Goal: Task Accomplishment & Management: Use online tool/utility

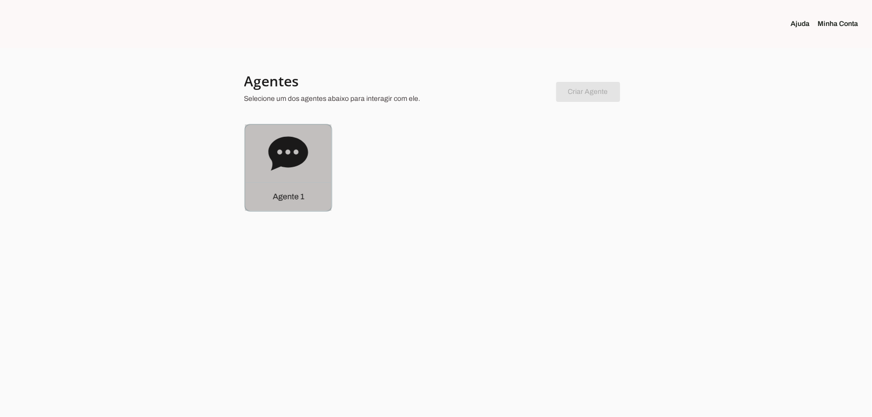
click at [322, 170] on div "Agente 1" at bounding box center [288, 168] width 86 height 86
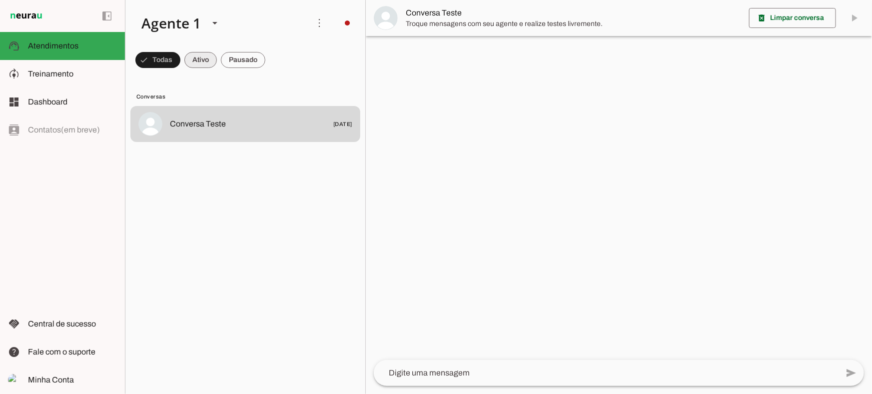
click at [180, 61] on span at bounding box center [157, 60] width 45 height 24
click at [171, 60] on span at bounding box center [153, 60] width 36 height 24
click at [171, 56] on span at bounding box center [153, 60] width 36 height 24
drag, startPoint x: 239, startPoint y: 59, endPoint x: 248, endPoint y: 7, distance: 53.2
click at [171, 59] on span at bounding box center [153, 60] width 36 height 24
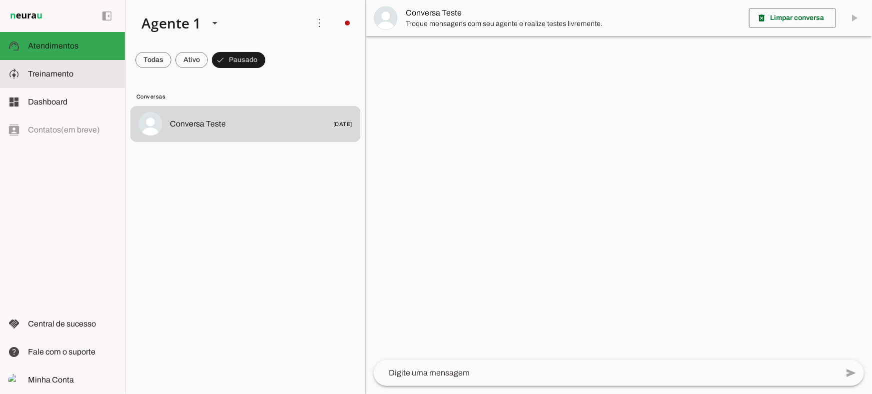
click at [22, 83] on md-item "model_training Treinamento Treinamento" at bounding box center [62, 74] width 125 height 28
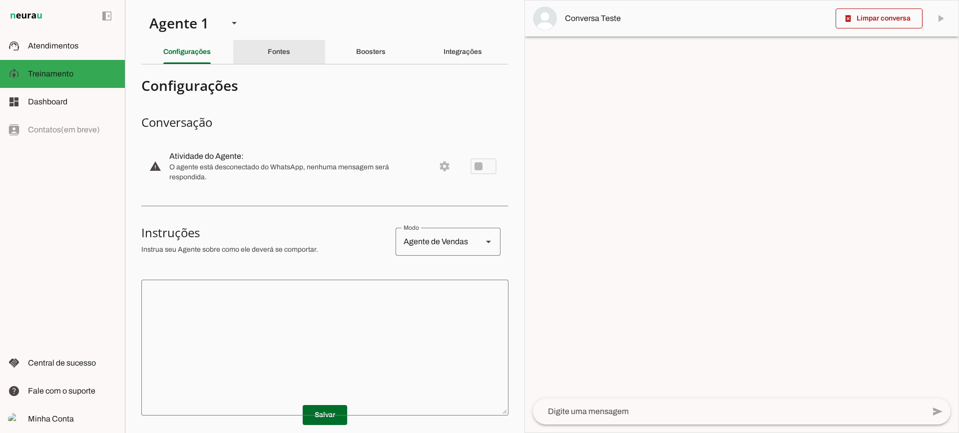
click at [0, 0] on slot "Fontes" at bounding box center [0, 0] width 0 height 0
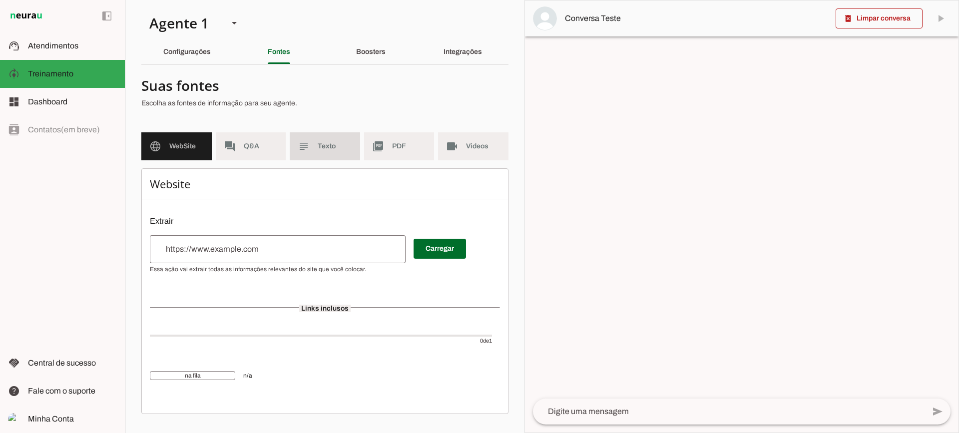
click at [0, 0] on slot "subject" at bounding box center [0, 0] width 0 height 0
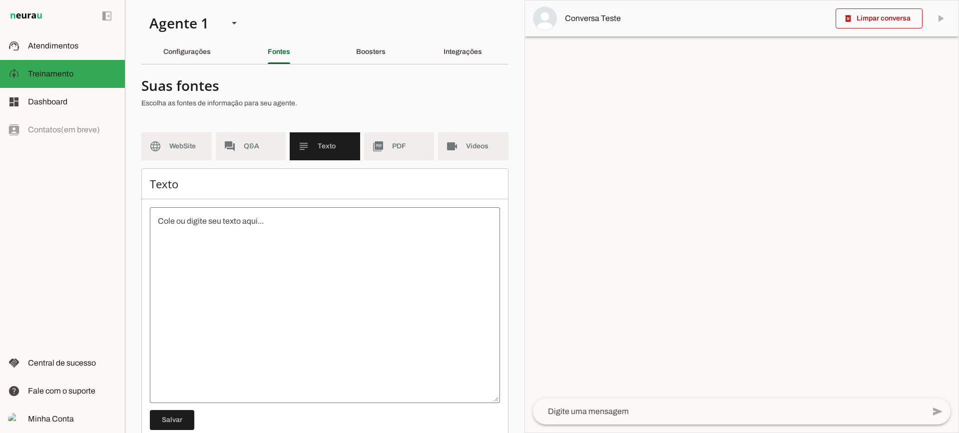
click at [389, 154] on md-item "picture_as_pdf PDF" at bounding box center [399, 146] width 70 height 28
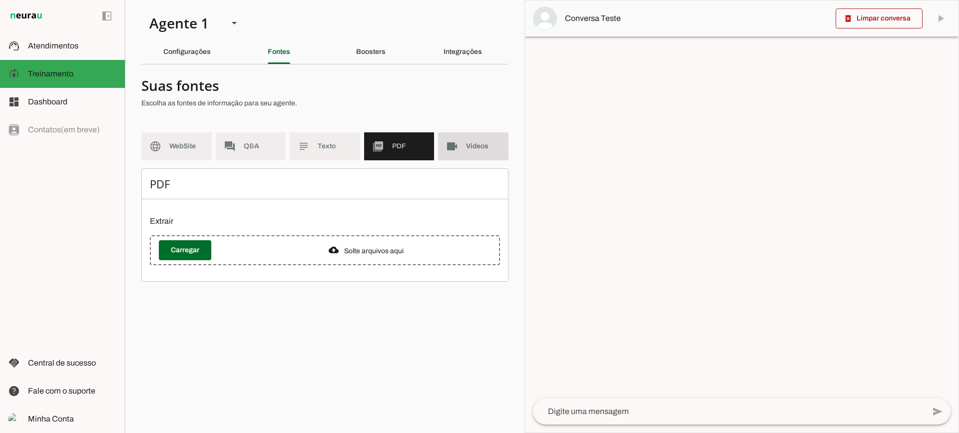
click at [468, 154] on md-item "videocam Videos" at bounding box center [473, 146] width 70 height 28
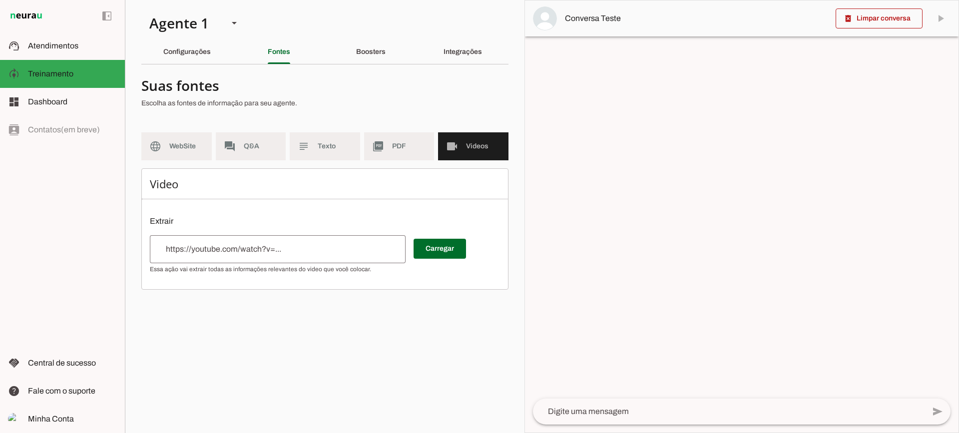
click at [385, 141] on md-item "picture_as_pdf PDF" at bounding box center [399, 146] width 70 height 28
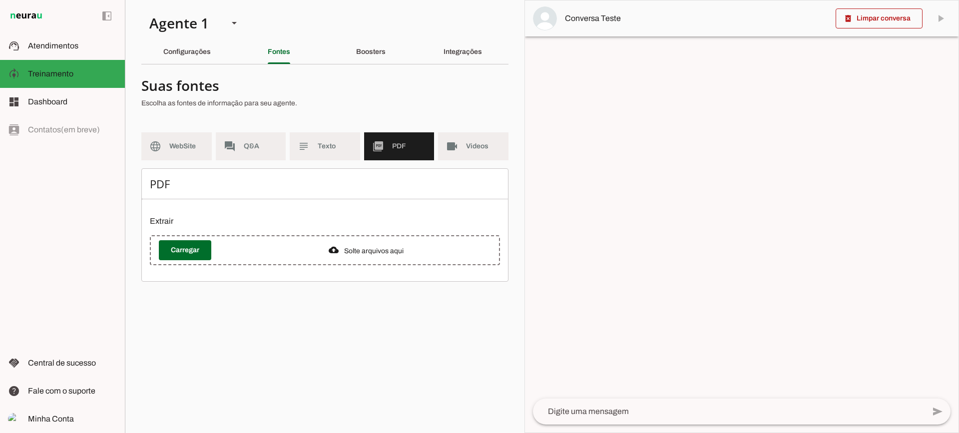
click at [356, 54] on div "Boosters" at bounding box center [370, 52] width 29 height 24
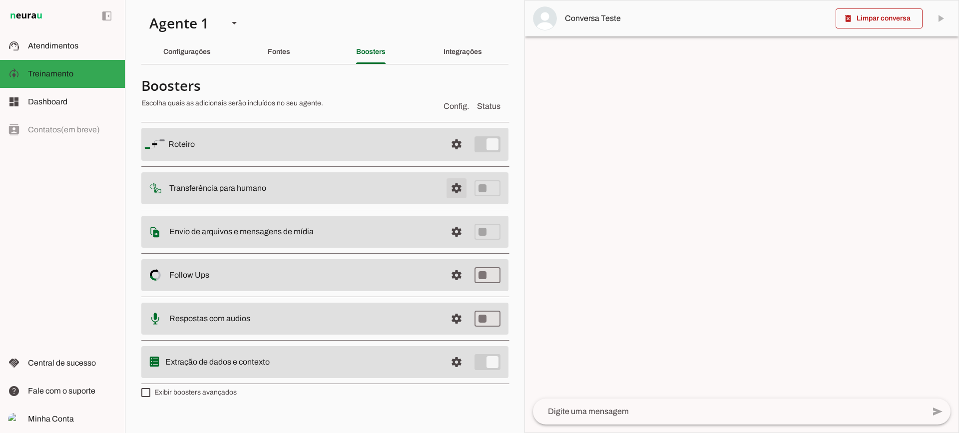
click at [452, 156] on span at bounding box center [457, 144] width 24 height 24
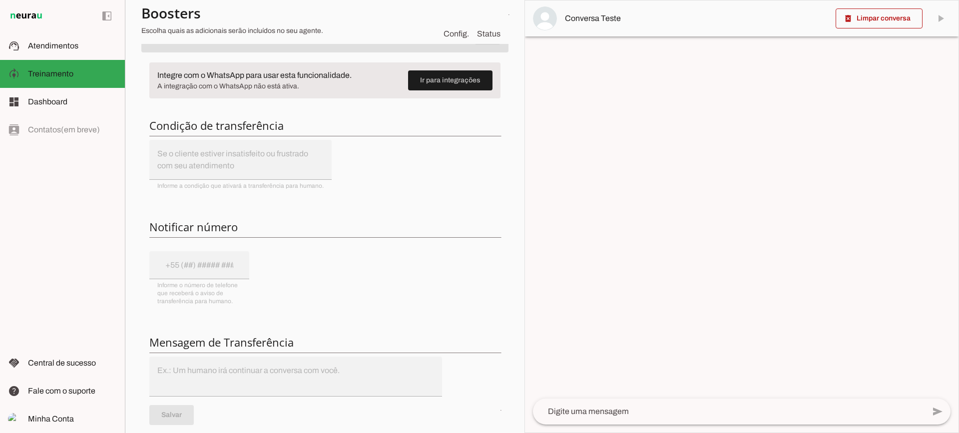
scroll to position [100, 0]
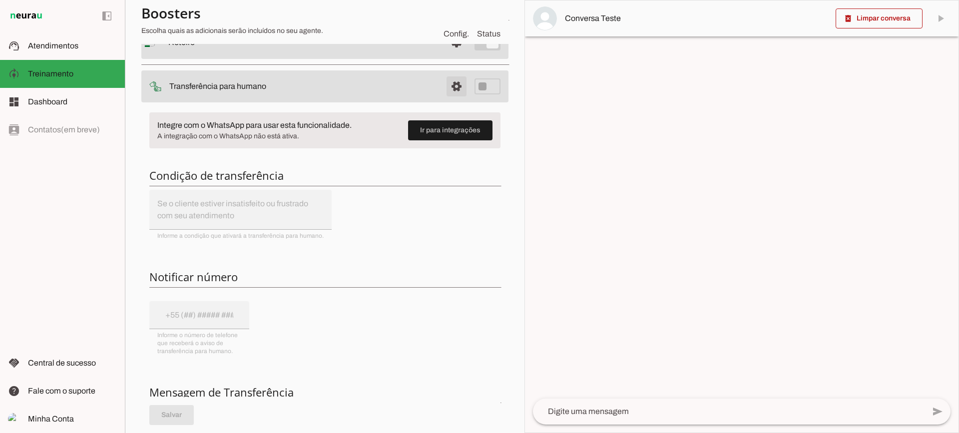
click at [451, 54] on span at bounding box center [457, 42] width 24 height 24
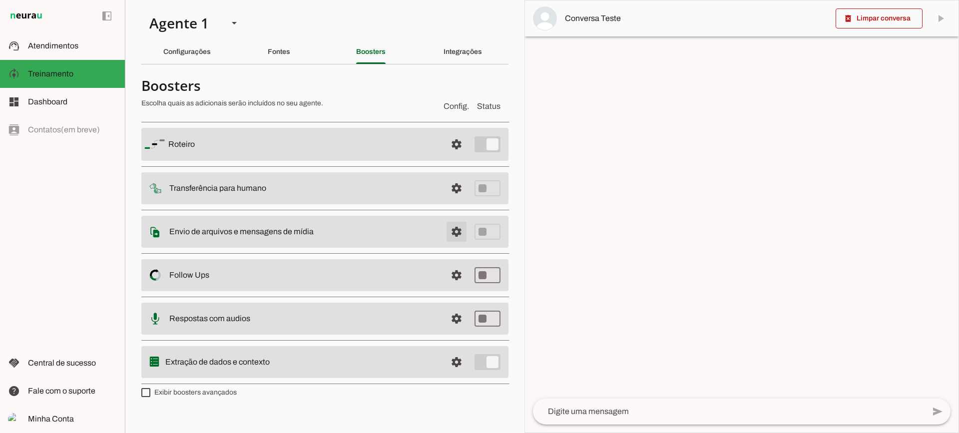
click at [459, 156] on span at bounding box center [457, 144] width 24 height 24
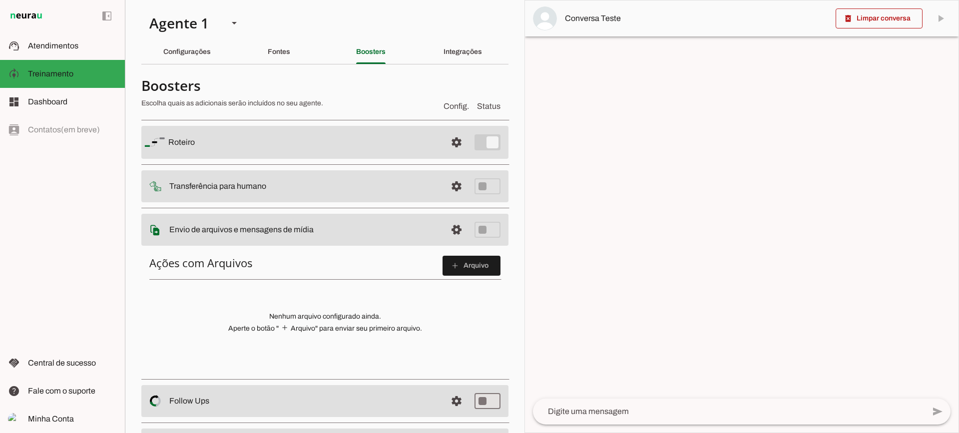
scroll to position [50, 0]
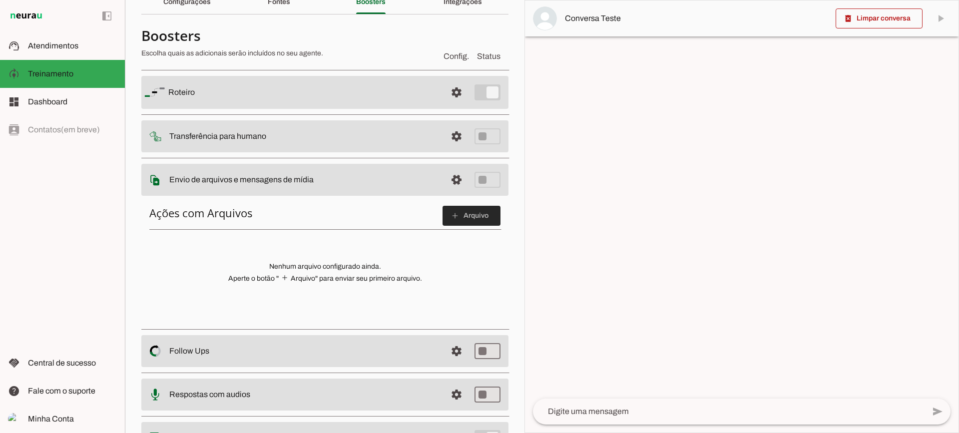
click at [469, 219] on span at bounding box center [472, 216] width 58 height 24
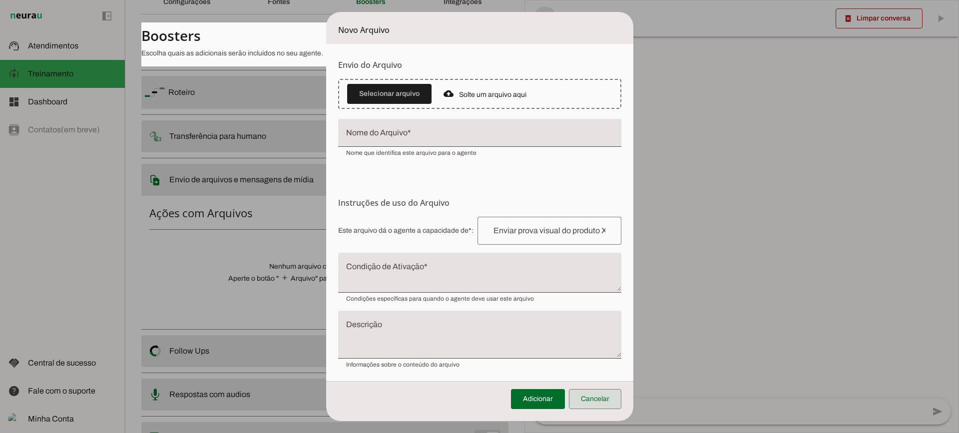
click at [618, 402] on span at bounding box center [595, 399] width 52 height 24
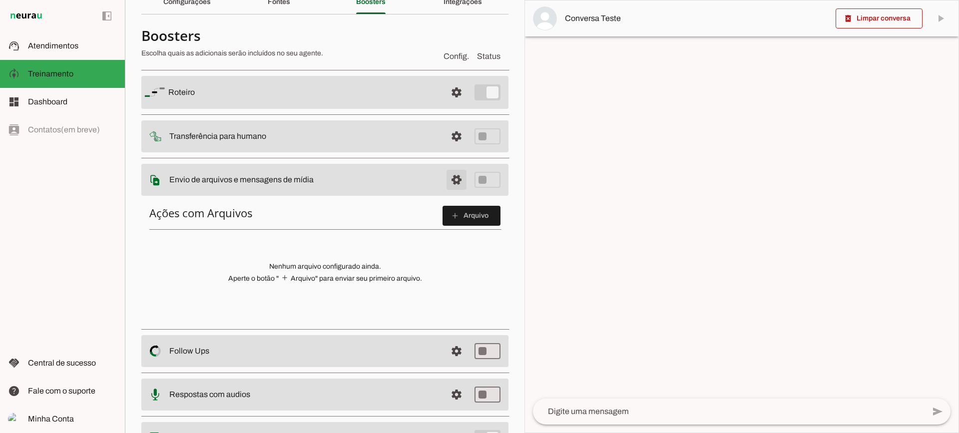
click at [445, 104] on span at bounding box center [457, 92] width 24 height 24
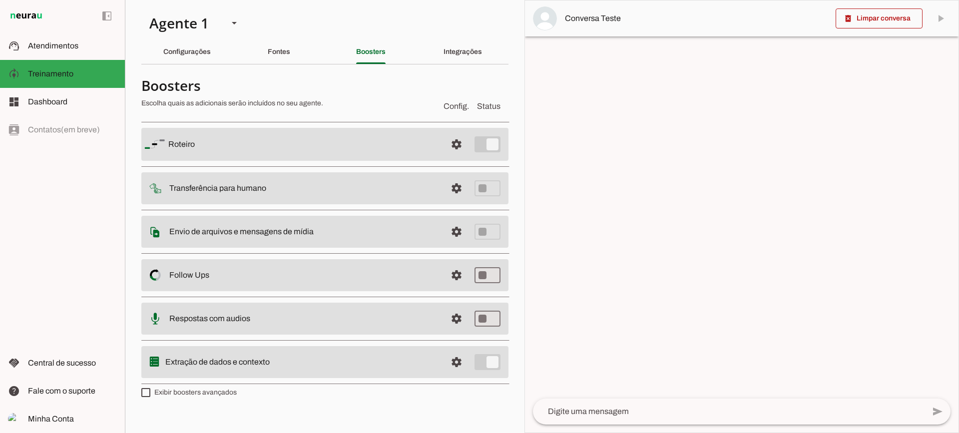
click at [459, 156] on span at bounding box center [457, 144] width 24 height 24
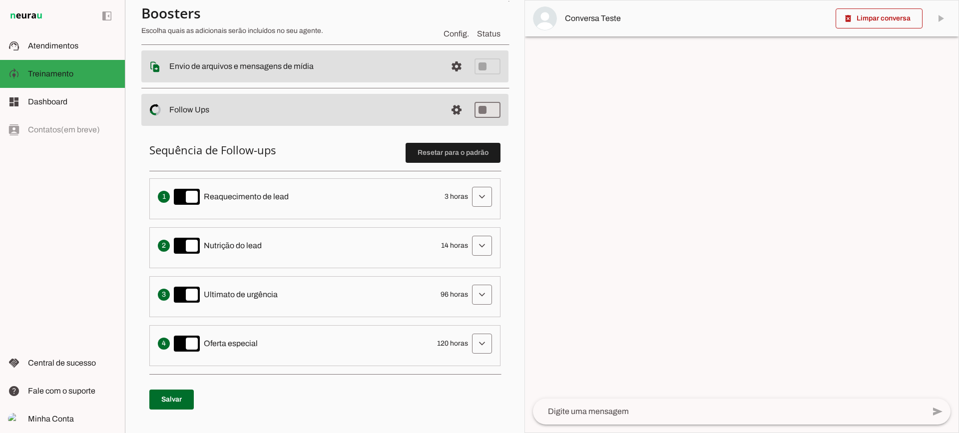
scroll to position [200, 0]
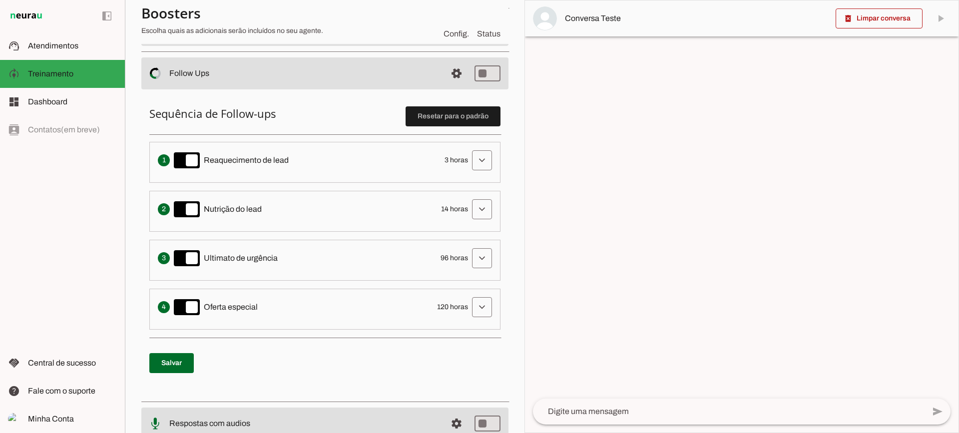
click at [486, 154] on span at bounding box center [482, 160] width 24 height 24
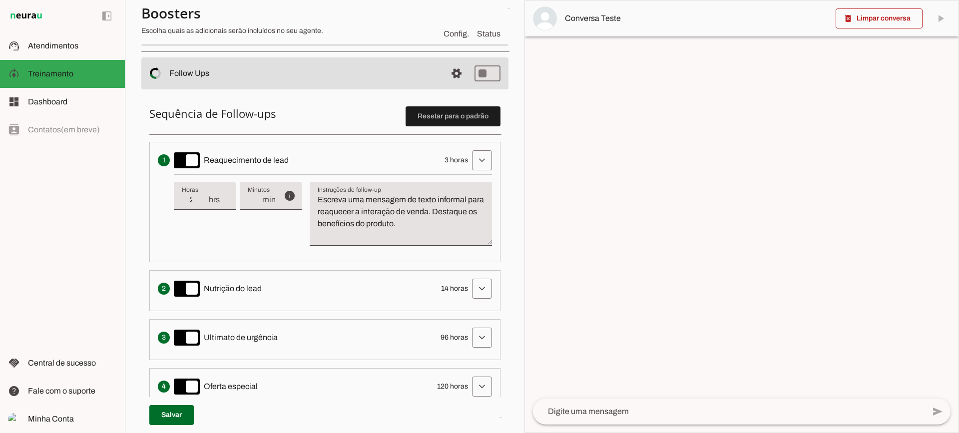
type input "2"
type md-filled-text-field "2"
click at [203, 205] on input "2" at bounding box center [195, 200] width 26 height 12
type input "1"
type md-filled-text-field "1"
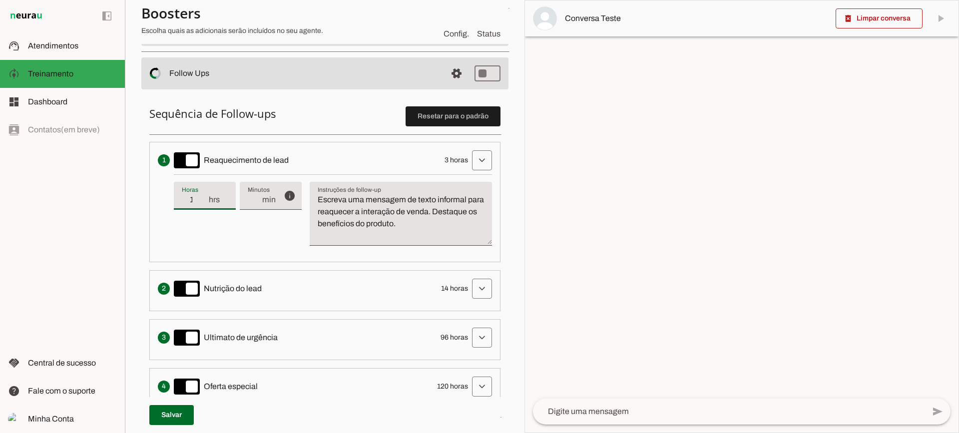
click at [203, 205] on input "1" at bounding box center [195, 200] width 26 height 12
type input "2"
type md-filled-text-field "2"
click at [204, 196] on input "2" at bounding box center [195, 200] width 26 height 12
type input "3"
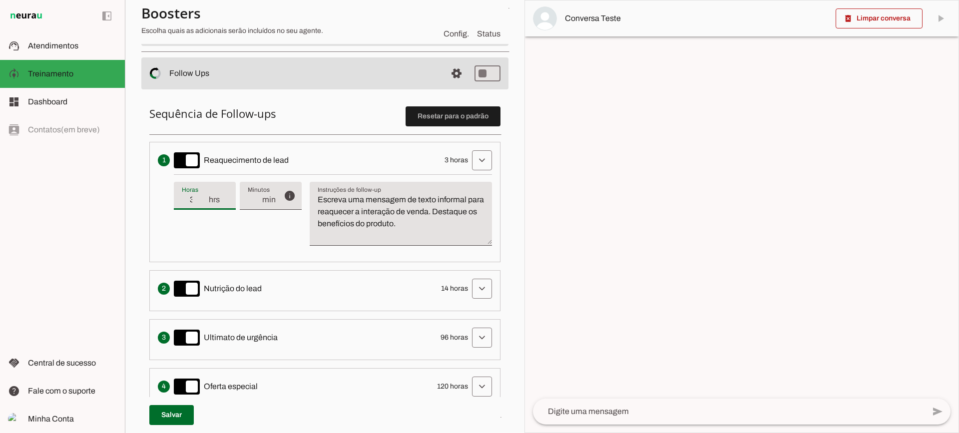
type md-filled-text-field "3"
click at [204, 196] on input "3" at bounding box center [195, 200] width 26 height 12
type input "2"
type md-filled-text-field "2"
click at [204, 205] on input "2" at bounding box center [195, 200] width 26 height 12
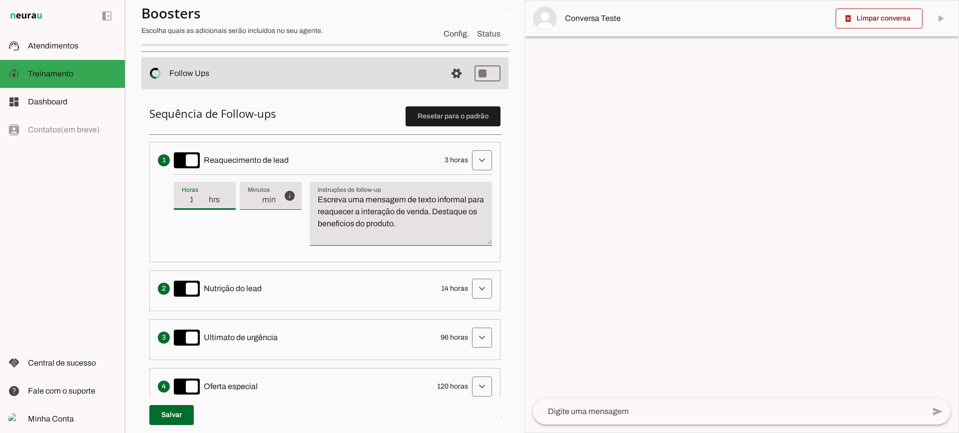
drag, startPoint x: 204, startPoint y: 205, endPoint x: 204, endPoint y: 197, distance: 7.5
type input "1"
type md-filled-text-field "1"
click at [203, 204] on input "1" at bounding box center [195, 200] width 26 height 12
type input "2"
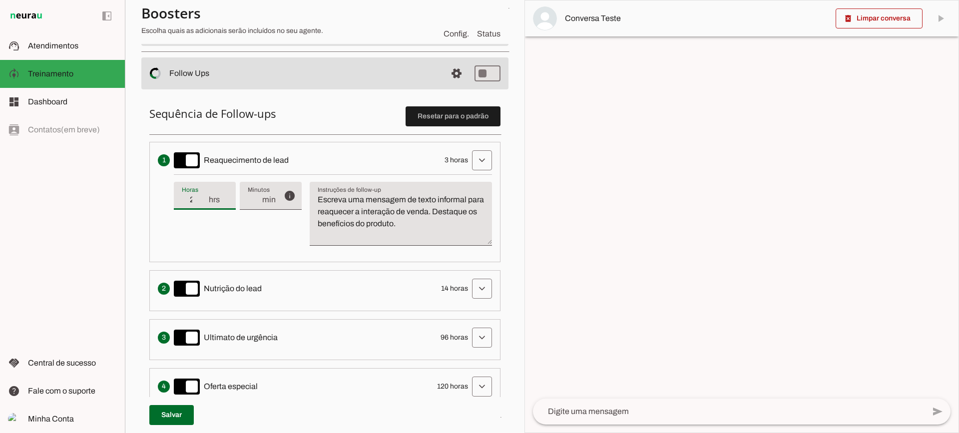
type md-filled-text-field "2"
click at [204, 195] on input "2" at bounding box center [195, 200] width 26 height 12
type input "3"
type md-filled-text-field "3"
click at [204, 195] on input "3" at bounding box center [195, 200] width 26 height 12
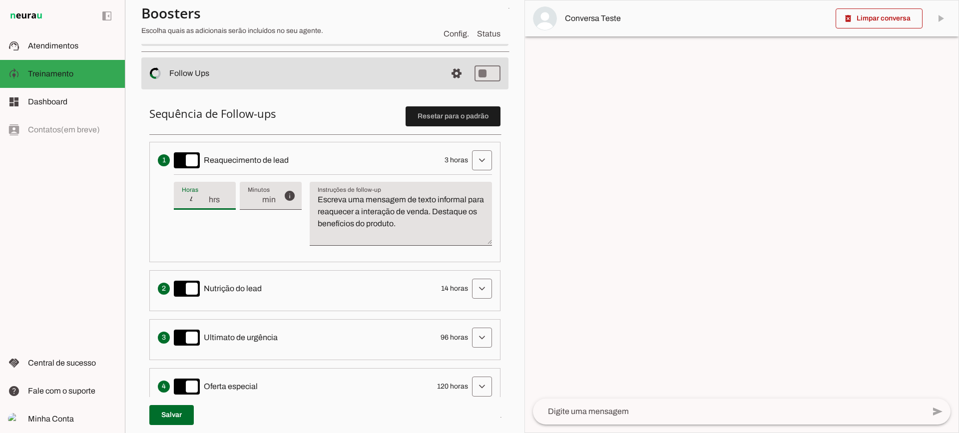
type input "4"
type md-filled-text-field "4"
click at [204, 195] on input "4" at bounding box center [195, 200] width 26 height 12
type input "5"
type md-filled-text-field "5"
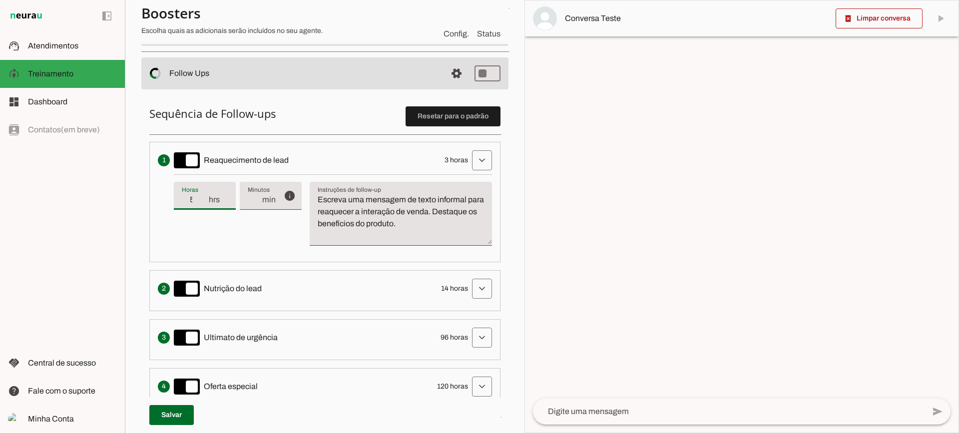
click at [204, 195] on input "5" at bounding box center [195, 200] width 26 height 12
type input "6"
type md-filled-text-field "6"
click at [204, 195] on input "6" at bounding box center [195, 200] width 26 height 12
type input "5"
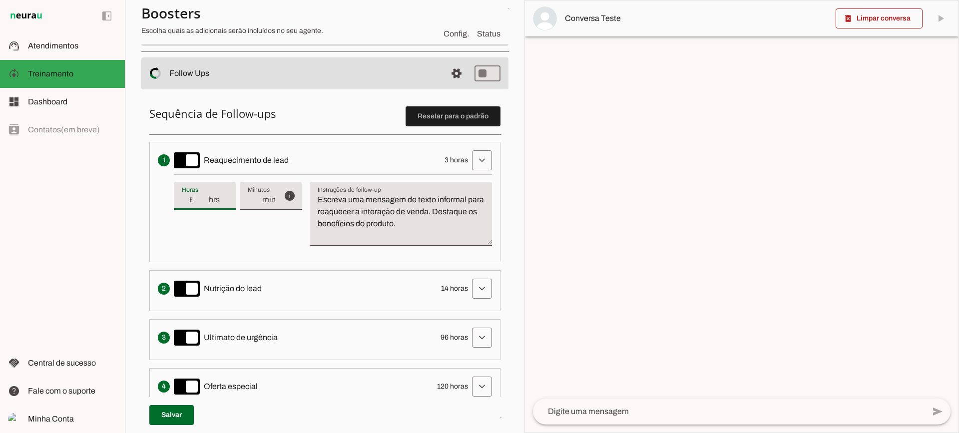
type md-filled-text-field "5"
click at [204, 201] on input "5" at bounding box center [195, 200] width 26 height 12
type input "4"
type md-filled-text-field "4"
click at [204, 201] on input "4" at bounding box center [195, 200] width 26 height 12
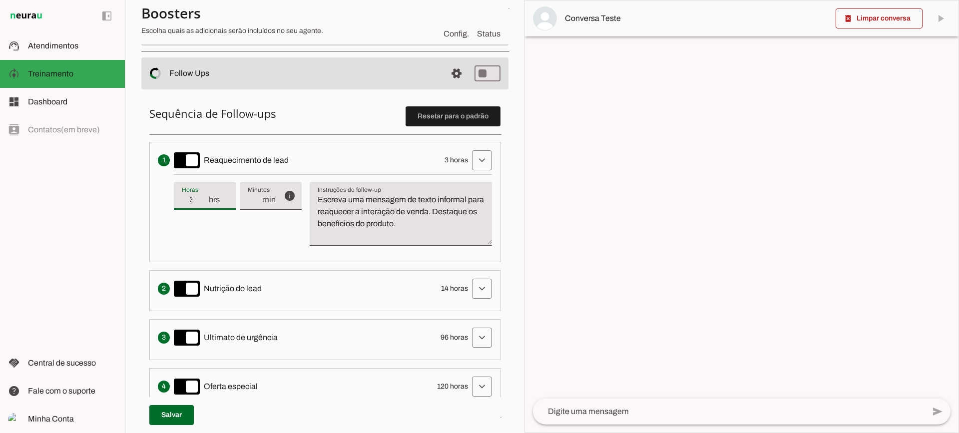
type input "3"
type md-filled-text-field "3"
click at [204, 201] on input "3" at bounding box center [195, 200] width 26 height 12
type input "2"
type md-filled-text-field "2"
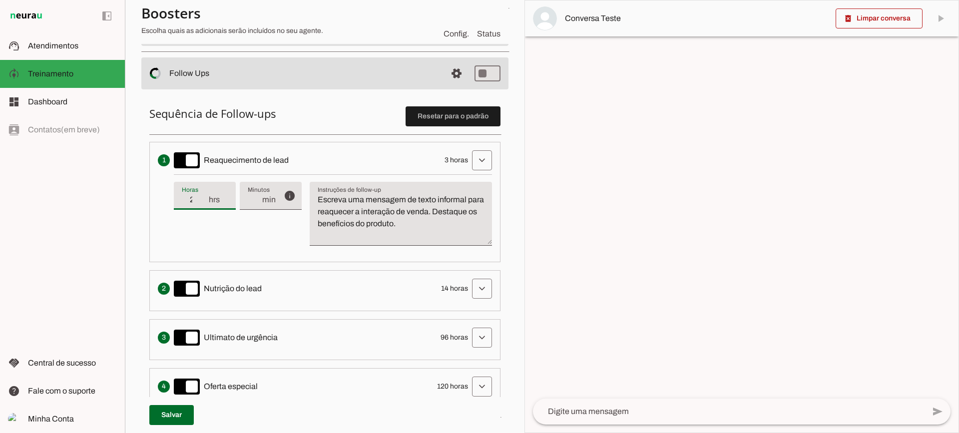
click at [204, 201] on input "2" at bounding box center [195, 200] width 26 height 12
click at [204, 193] on div "2 hrs" at bounding box center [205, 196] width 62 height 28
type input "3"
type md-filled-text-field "3"
click at [204, 194] on input "3" at bounding box center [195, 200] width 26 height 12
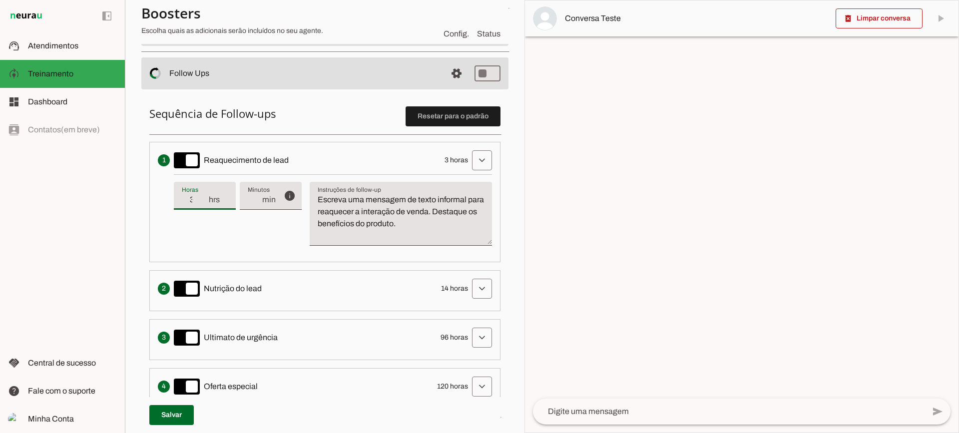
click at [368, 209] on textarea "Escreva uma mensagem de texto informal para reaquecer a interação de venda. Des…" at bounding box center [401, 218] width 182 height 48
drag, startPoint x: 427, startPoint y: 224, endPoint x: 310, endPoint y: 194, distance: 121.2
click at [310, 194] on textarea "Escreva uma mensagem de texto informal para reaquecer a interação de venda. Des…" at bounding box center [401, 218] width 182 height 48
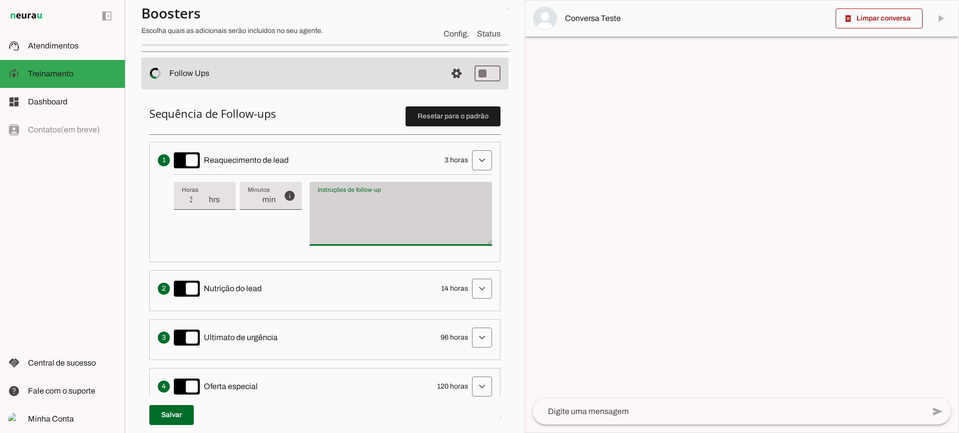
type textarea "Escreva uma mensagem de texto informal para reaquecer a interação de venda. Des…"
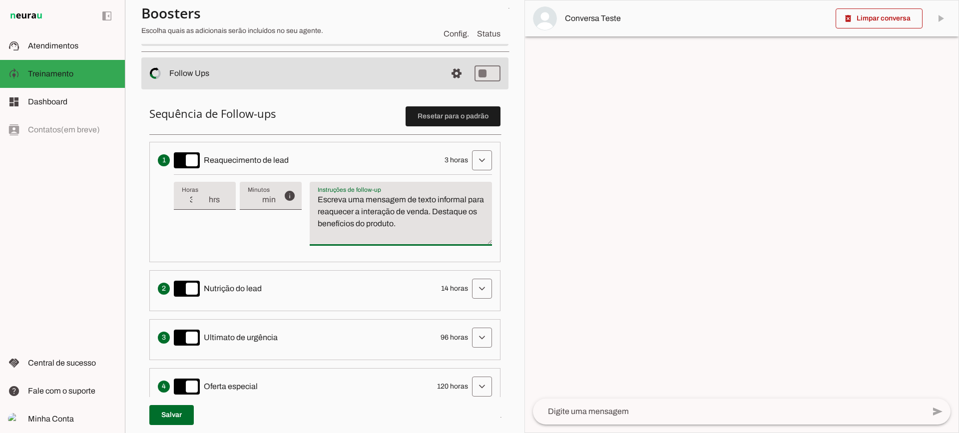
click at [384, 218] on textarea "Escreva uma mensagem de texto informal para reaquecer a interação de venda. Des…" at bounding box center [401, 218] width 182 height 48
click at [470, 165] on span at bounding box center [482, 160] width 24 height 24
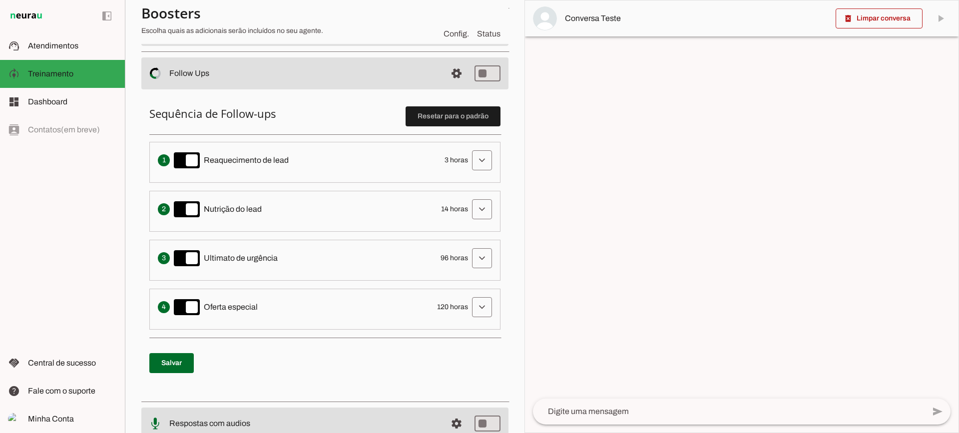
drag, startPoint x: 228, startPoint y: 157, endPoint x: 260, endPoint y: 180, distance: 40.1
click at [282, 157] on span "Reaquecimento de lead" at bounding box center [246, 160] width 85 height 12
drag, startPoint x: 243, startPoint y: 200, endPoint x: 280, endPoint y: 207, distance: 38.2
click at [279, 207] on div "Solicita ao lead que tome uma ação específica de nutrição, como visitar uma pág…" at bounding box center [325, 209] width 334 height 20
drag, startPoint x: 258, startPoint y: 260, endPoint x: 290, endPoint y: 257, distance: 32.1
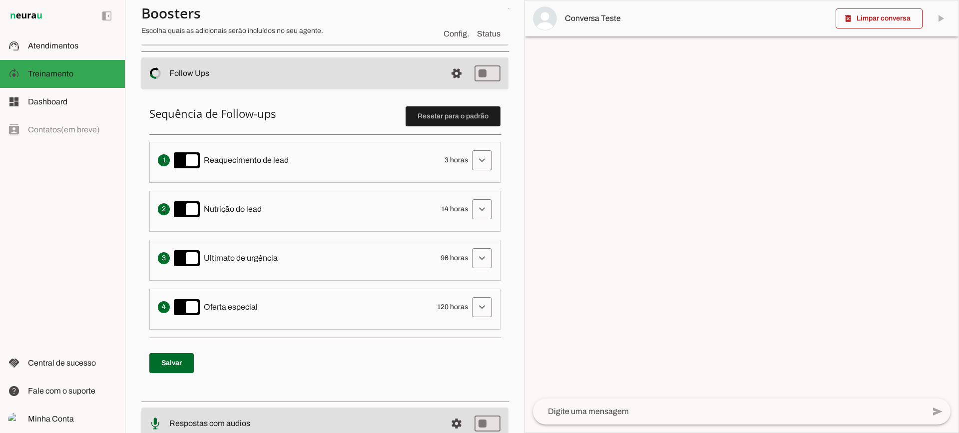
click at [288, 258] on div "Cria um senso de urgência indicando que a oportunidade de conversa pode acabar …" at bounding box center [325, 258] width 334 height 20
click at [248, 158] on span "Reaquecimento de lead" at bounding box center [246, 160] width 85 height 12
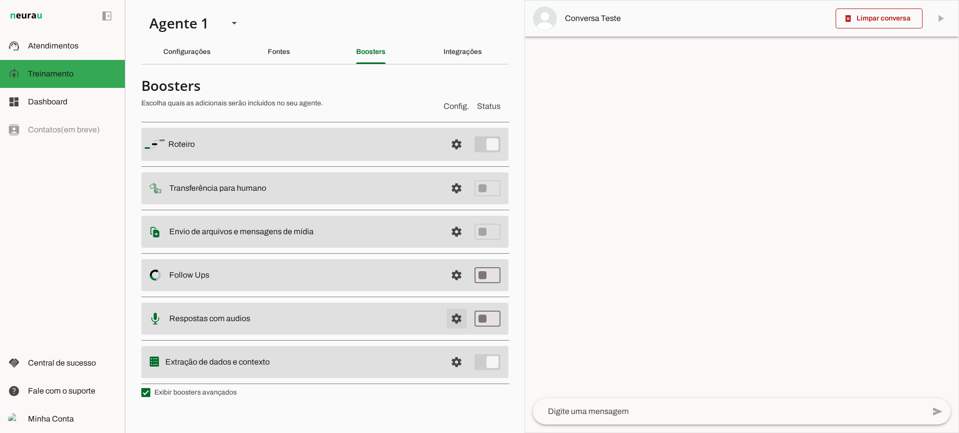
click at [459, 156] on span at bounding box center [457, 144] width 24 height 24
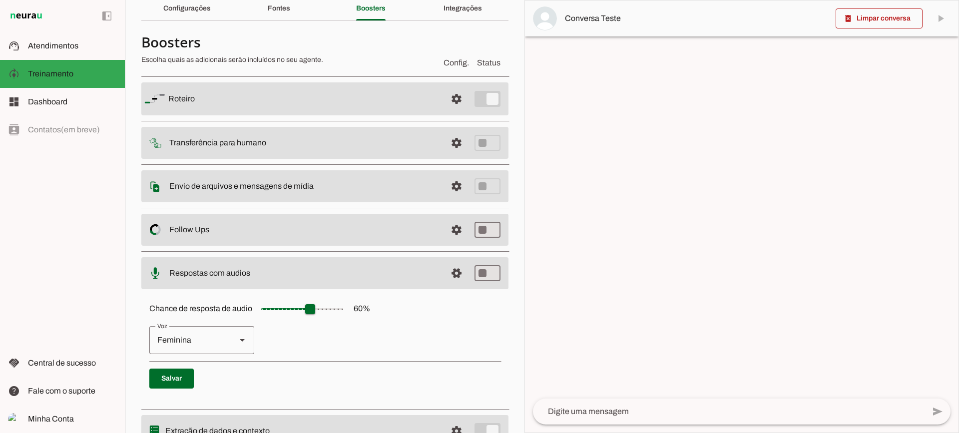
scroll to position [91, 0]
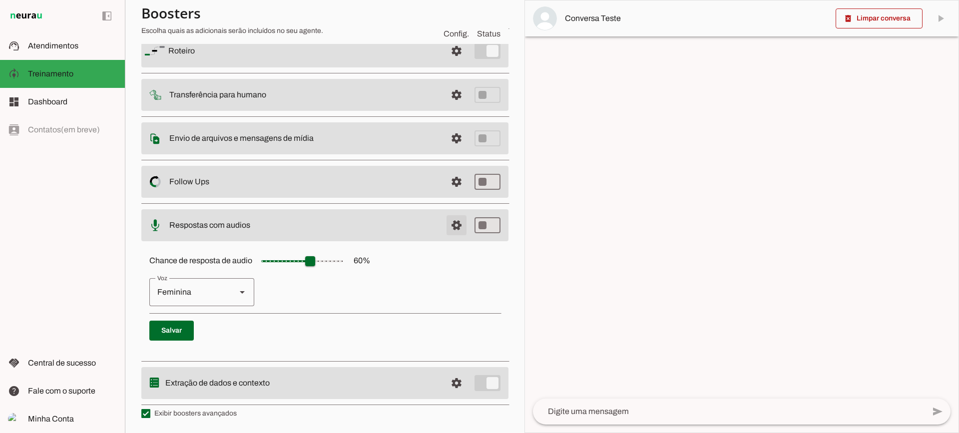
click at [452, 63] on span at bounding box center [457, 51] width 24 height 24
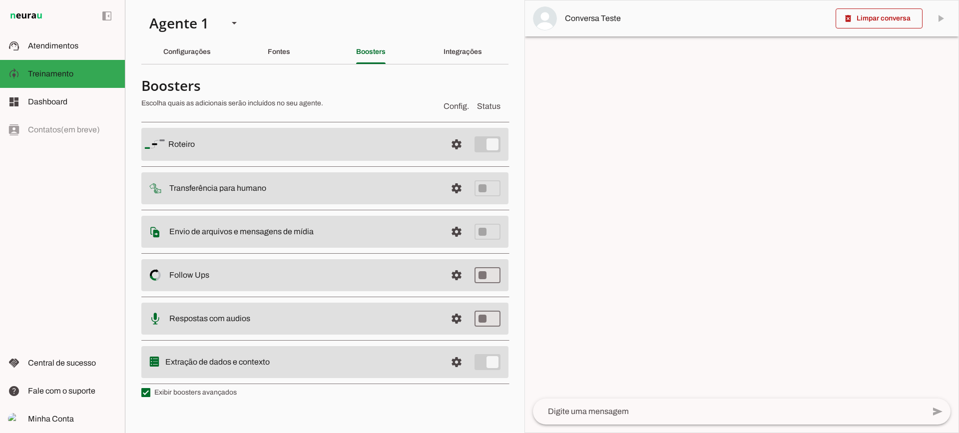
click at [449, 161] on md-item "settings Extração de dados e contexto" at bounding box center [324, 144] width 367 height 33
click at [452, 156] on span at bounding box center [457, 144] width 24 height 24
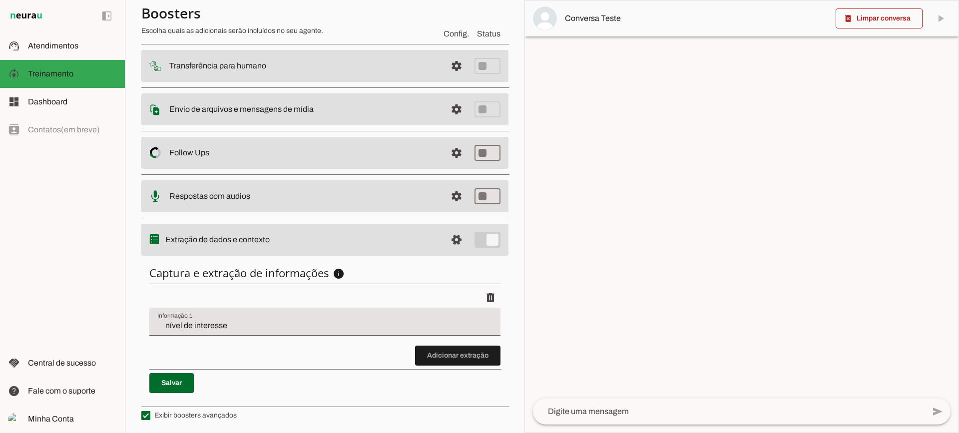
scroll to position [122, 0]
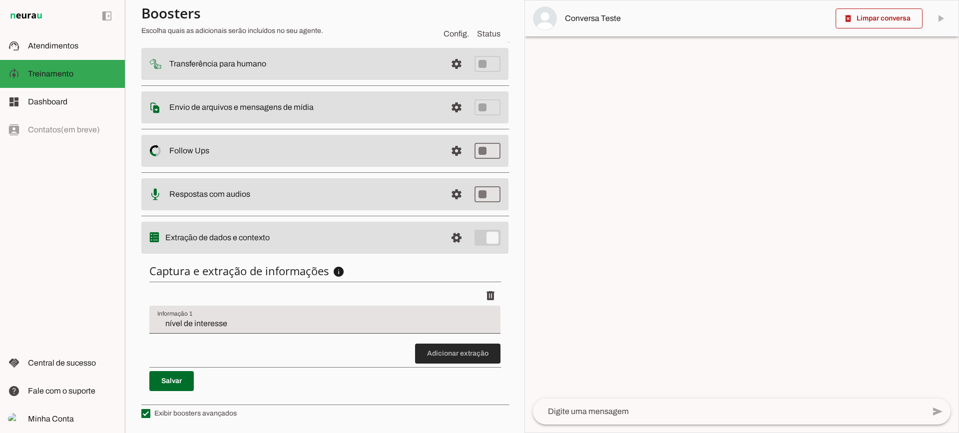
click at [422, 353] on span at bounding box center [457, 354] width 85 height 24
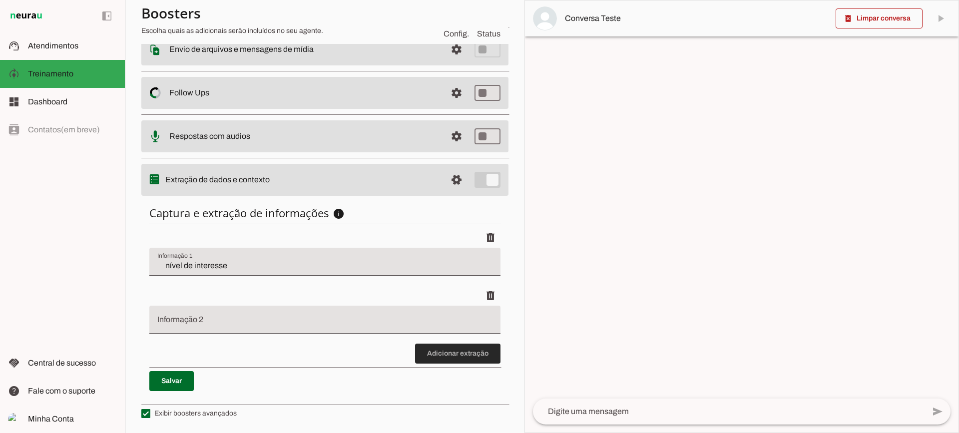
click at [421, 342] on span at bounding box center [457, 354] width 85 height 24
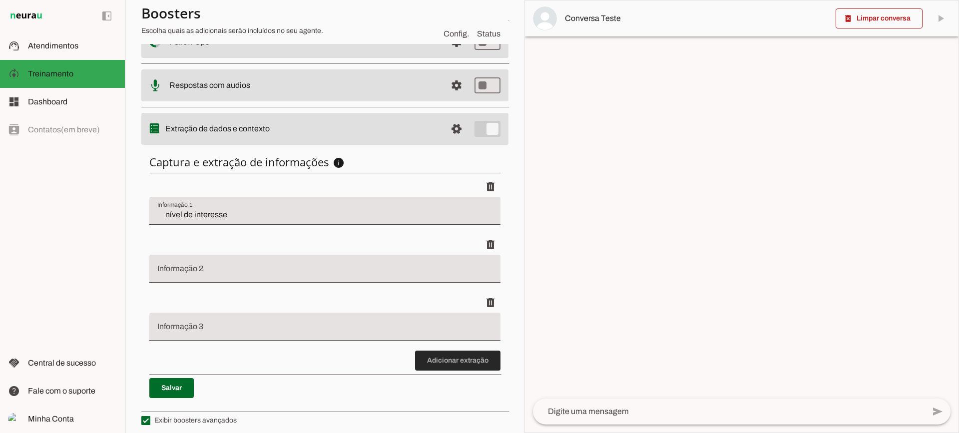
scroll to position [238, 0]
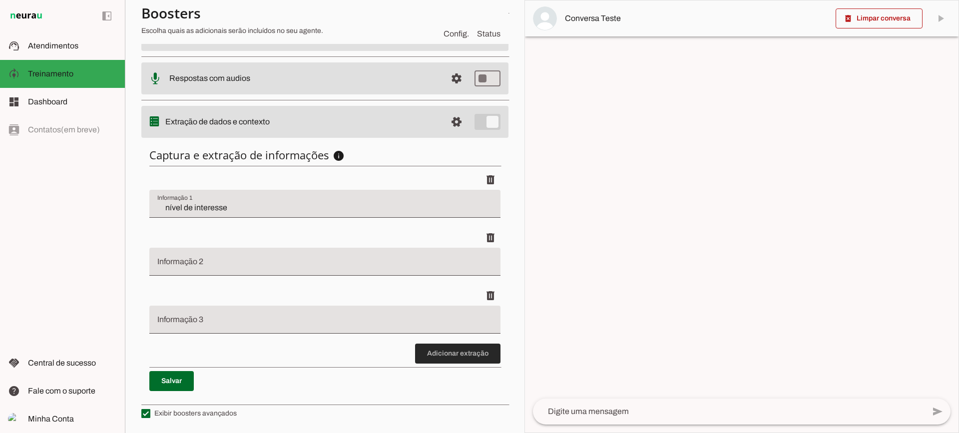
click at [424, 363] on span at bounding box center [457, 354] width 85 height 24
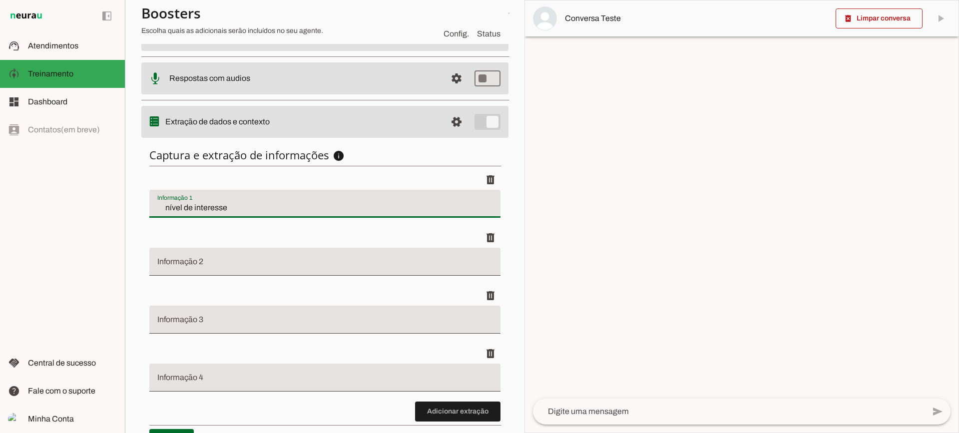
click at [207, 211] on input "nível de interesse" at bounding box center [324, 208] width 335 height 12
click at [479, 192] on span at bounding box center [491, 180] width 24 height 24
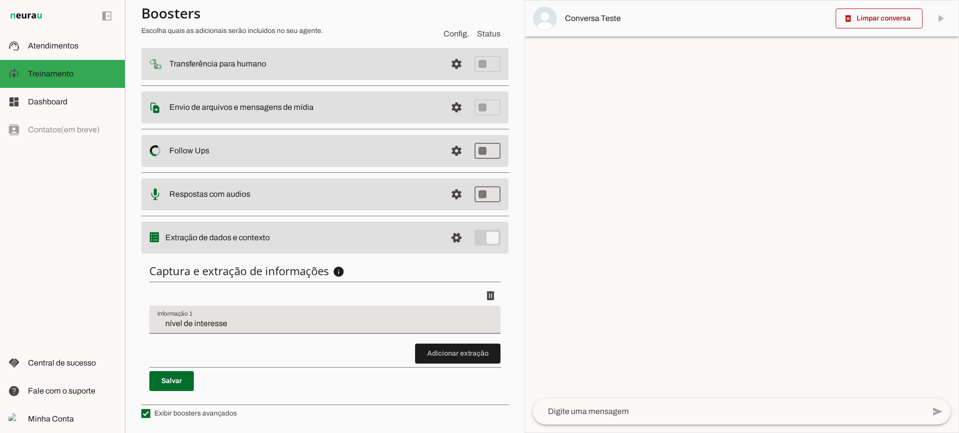
scroll to position [122, 0]
click at [71, 40] on slot at bounding box center [72, 46] width 89 height 12
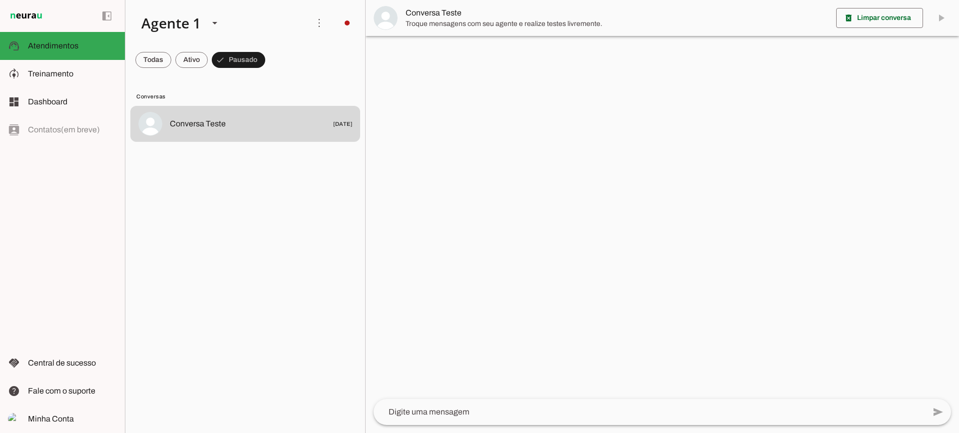
click at [439, 8] on span "Conversa Teste" at bounding box center [617, 13] width 423 height 12
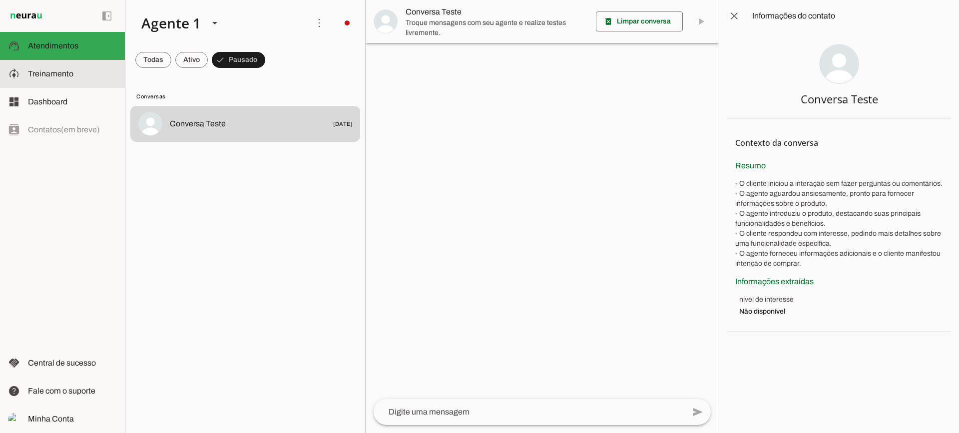
click at [76, 73] on slot at bounding box center [72, 74] width 89 height 12
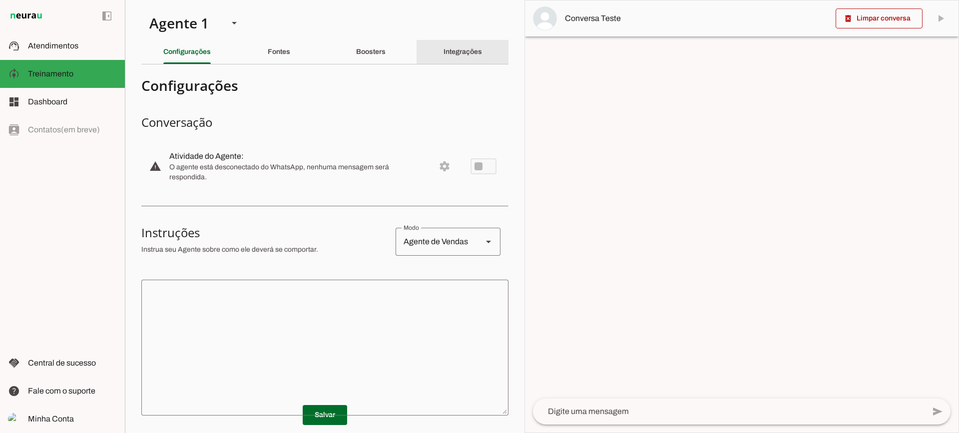
click at [449, 60] on div "Integrações" at bounding box center [463, 52] width 38 height 24
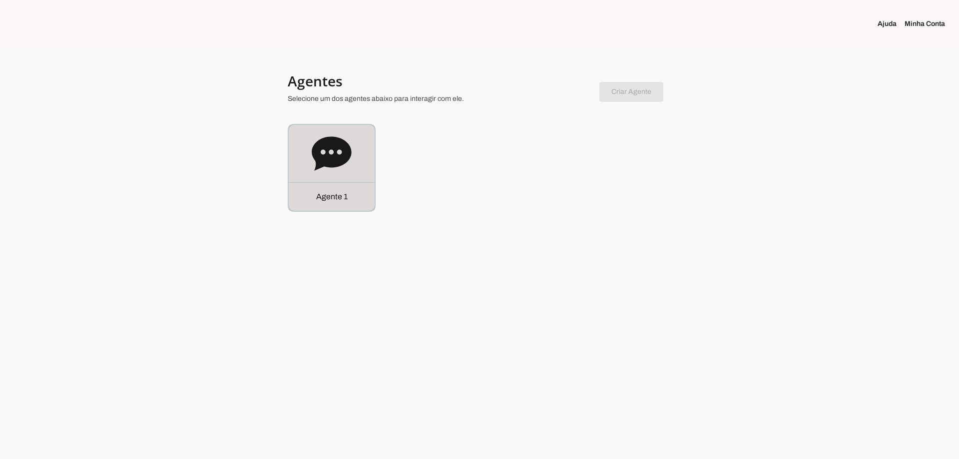
click at [332, 171] on icon at bounding box center [332, 154] width 40 height 40
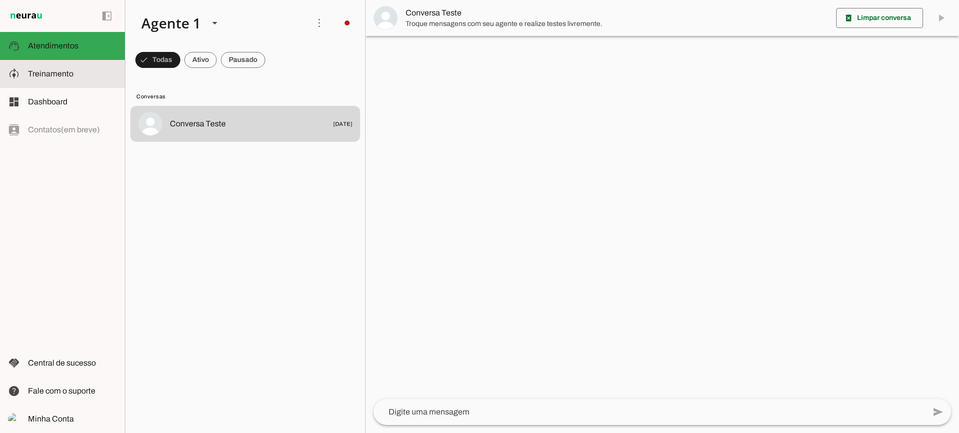
click at [61, 69] on slot at bounding box center [72, 74] width 89 height 12
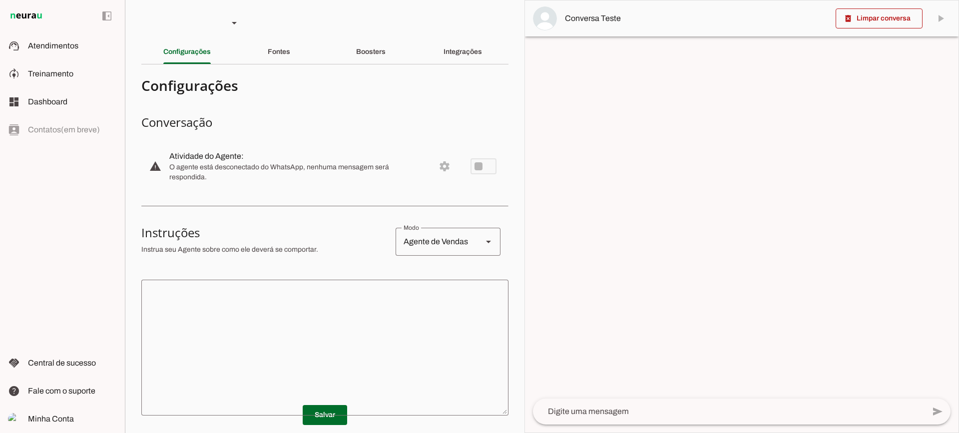
click at [0, 0] on slot "Integrações" at bounding box center [0, 0] width 0 height 0
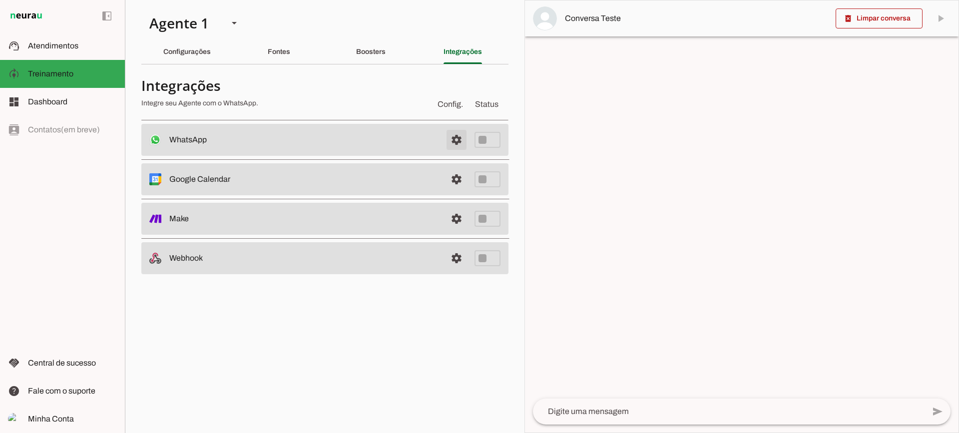
click at [453, 136] on span at bounding box center [457, 140] width 24 height 24
